Goal: Information Seeking & Learning: Learn about a topic

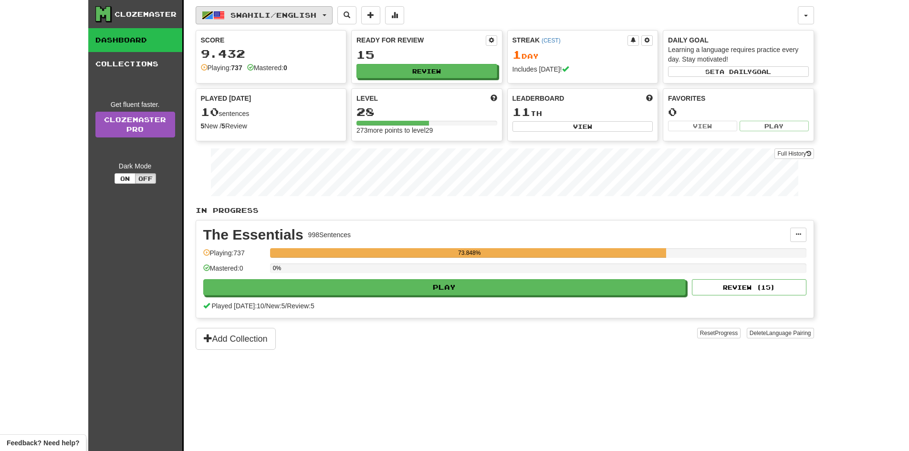
click at [266, 16] on span "Swahili / English" at bounding box center [274, 15] width 86 height 8
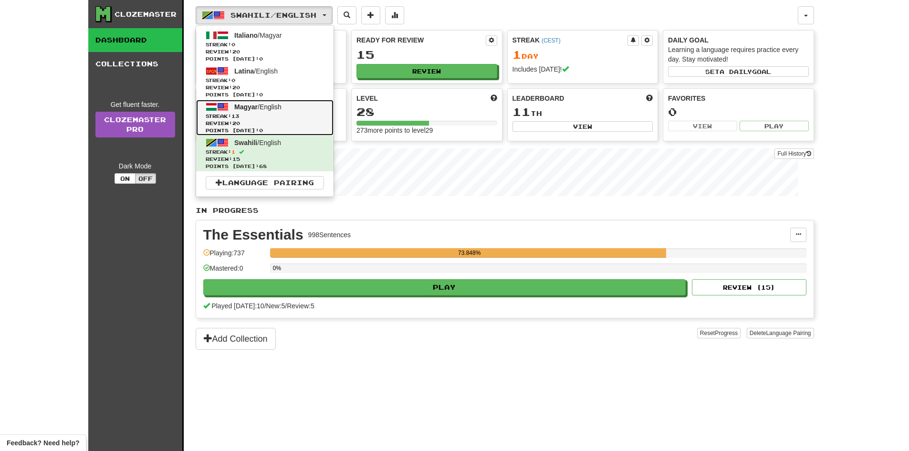
click at [255, 123] on span "Review: 20" at bounding box center [265, 123] width 118 height 7
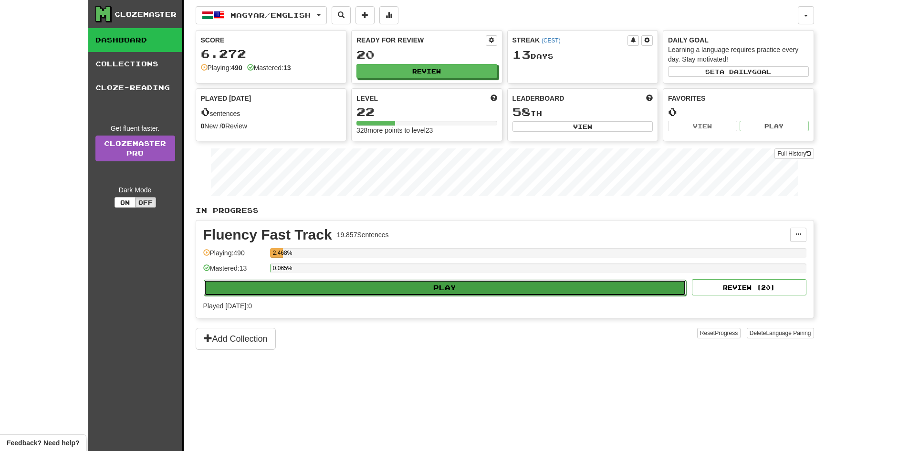
click at [461, 287] on button "Play" at bounding box center [445, 288] width 483 height 16
select select "**"
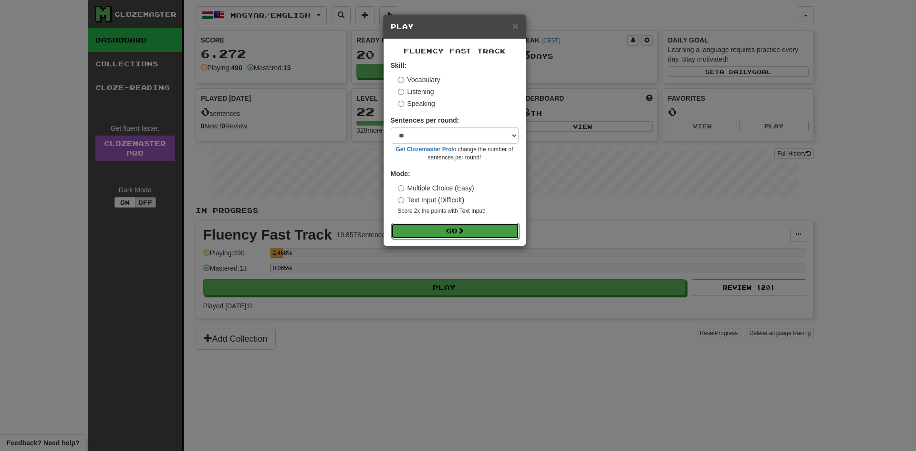
click at [427, 227] on button "Go" at bounding box center [455, 231] width 128 height 16
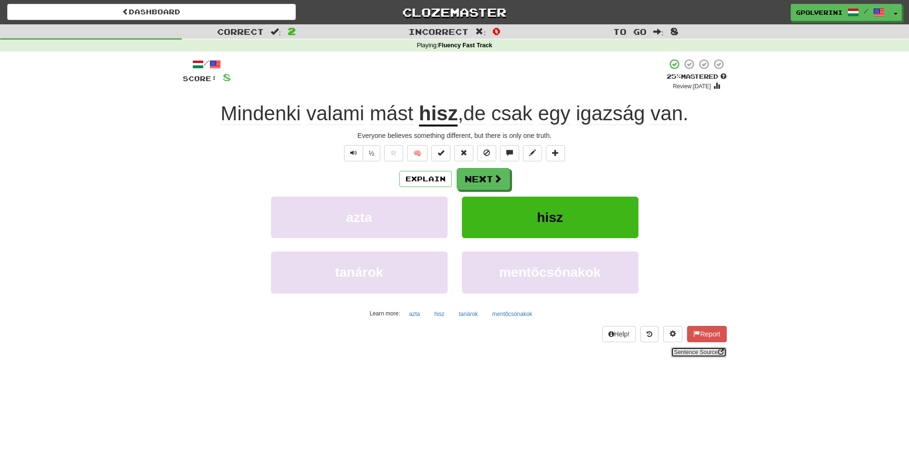
click at [712, 350] on link "Sentence Source" at bounding box center [698, 352] width 55 height 10
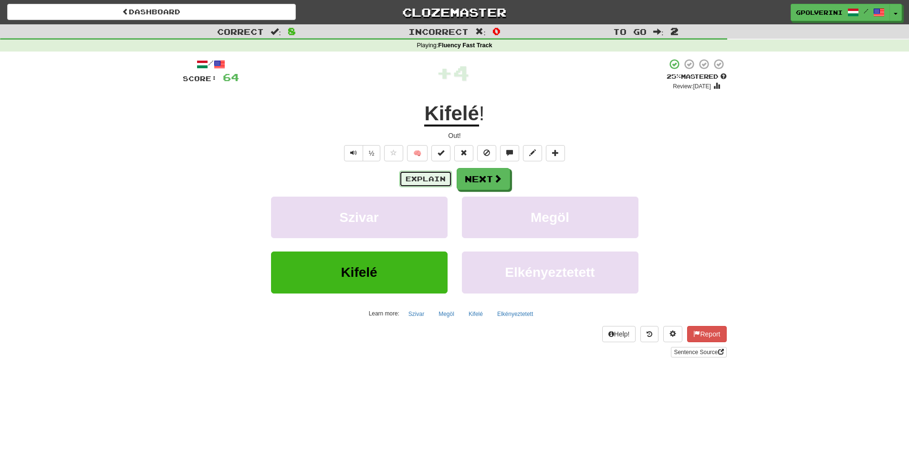
click at [406, 180] on button "Explain" at bounding box center [425, 179] width 52 height 16
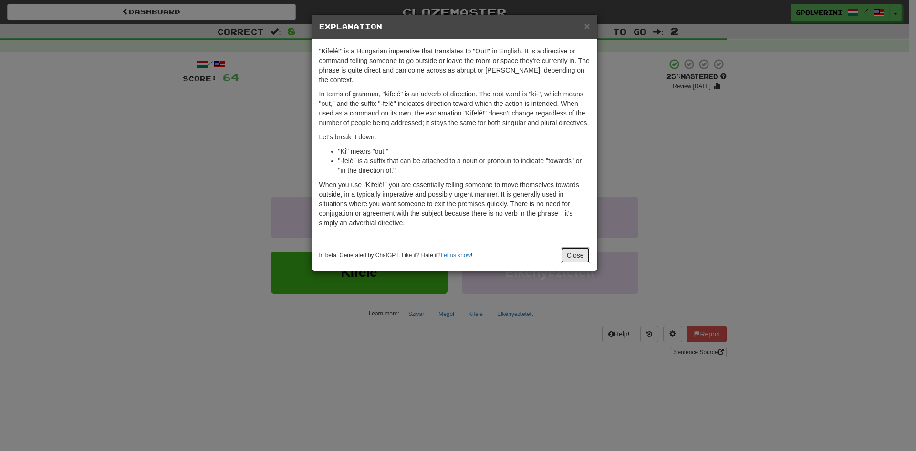
click at [567, 249] on button "Close" at bounding box center [576, 255] width 30 height 16
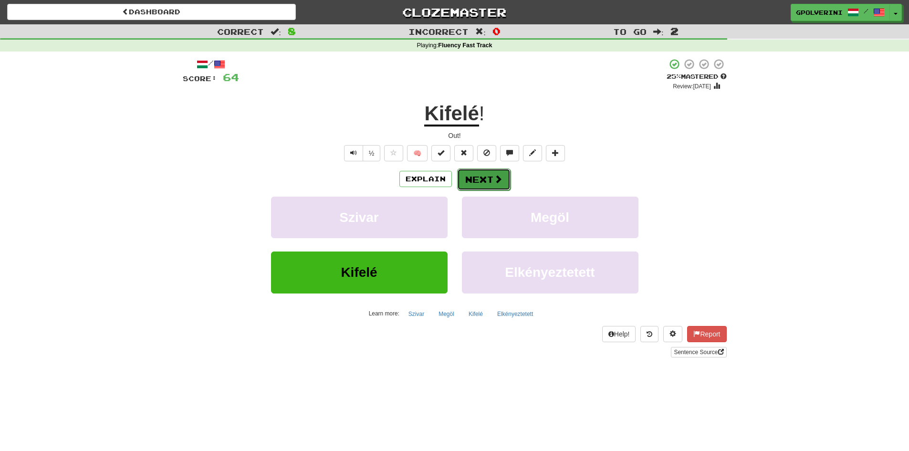
click at [487, 173] on button "Next" at bounding box center [483, 179] width 53 height 22
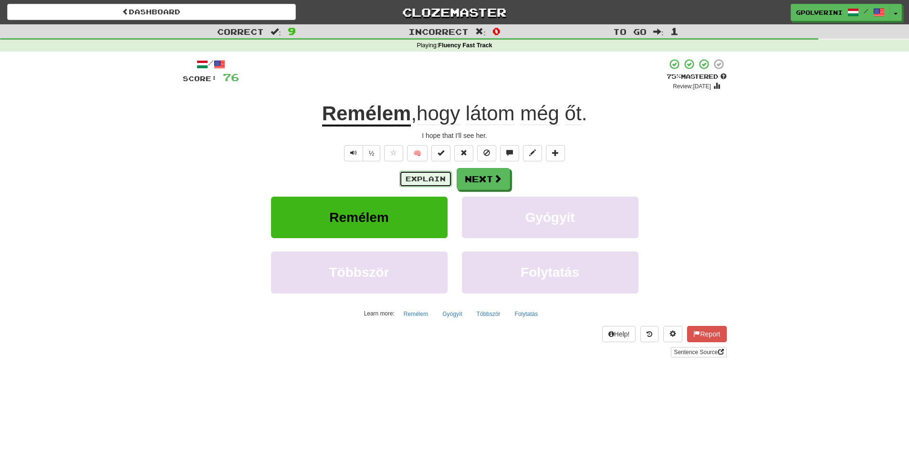
click at [430, 174] on button "Explain" at bounding box center [425, 179] width 52 height 16
click at [702, 351] on link "Sentence Source" at bounding box center [698, 352] width 55 height 10
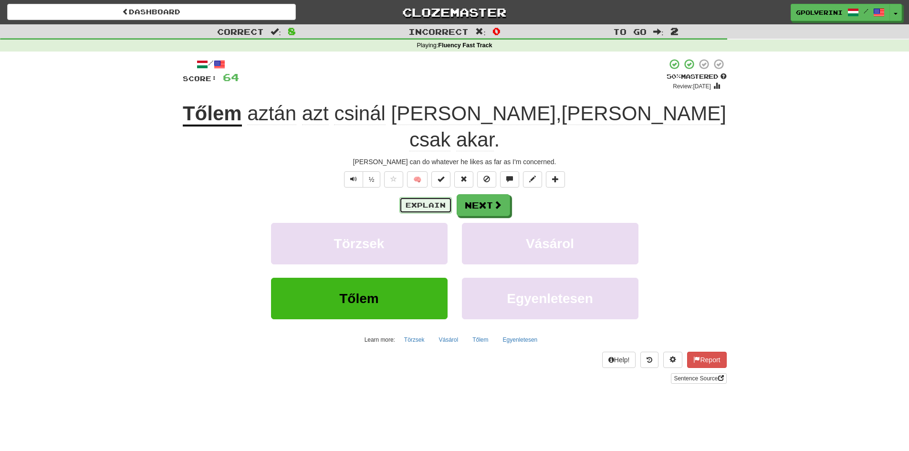
click at [429, 197] on button "Explain" at bounding box center [425, 205] width 52 height 16
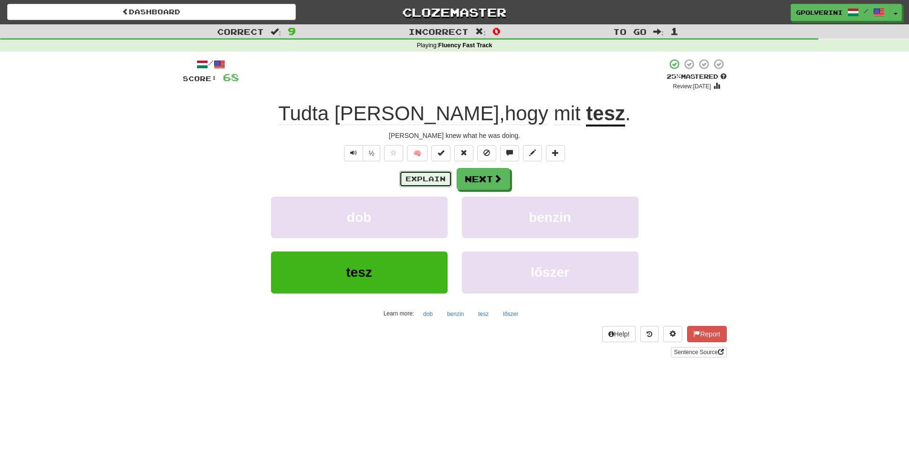
click at [427, 180] on button "Explain" at bounding box center [425, 179] width 52 height 16
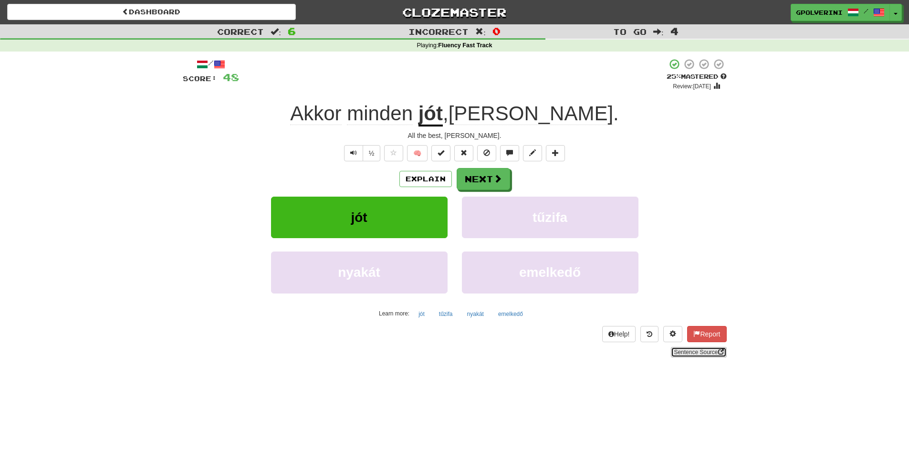
click at [681, 347] on link "Sentence Source" at bounding box center [698, 352] width 55 height 10
click at [430, 184] on button "Explain" at bounding box center [425, 179] width 52 height 16
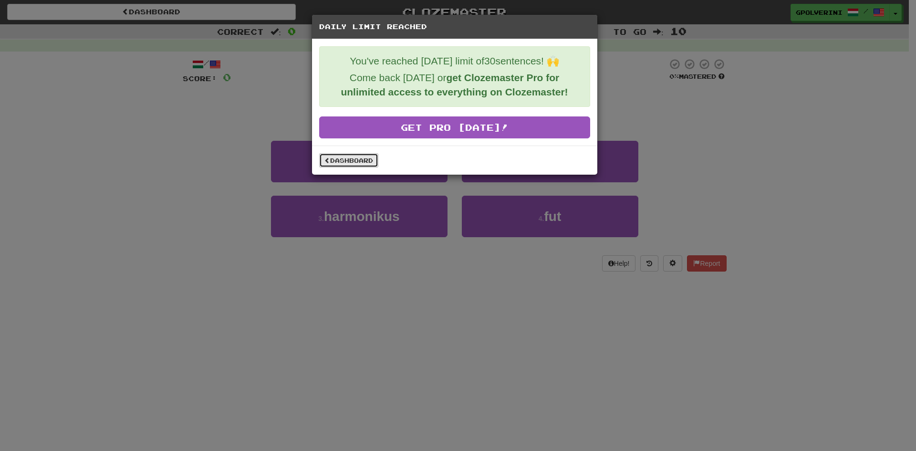
click at [371, 163] on link "Dashboard" at bounding box center [348, 160] width 59 height 14
